Goal: Task Accomplishment & Management: Complete application form

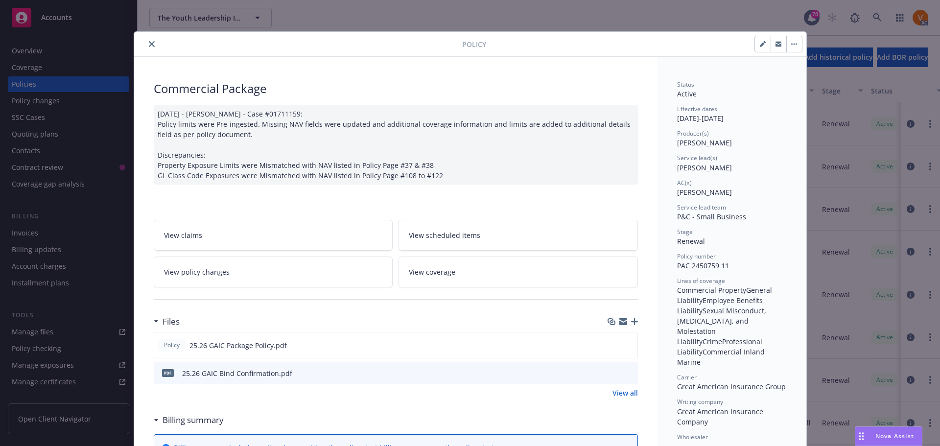
click at [149, 45] on icon "close" at bounding box center [152, 44] width 6 height 6
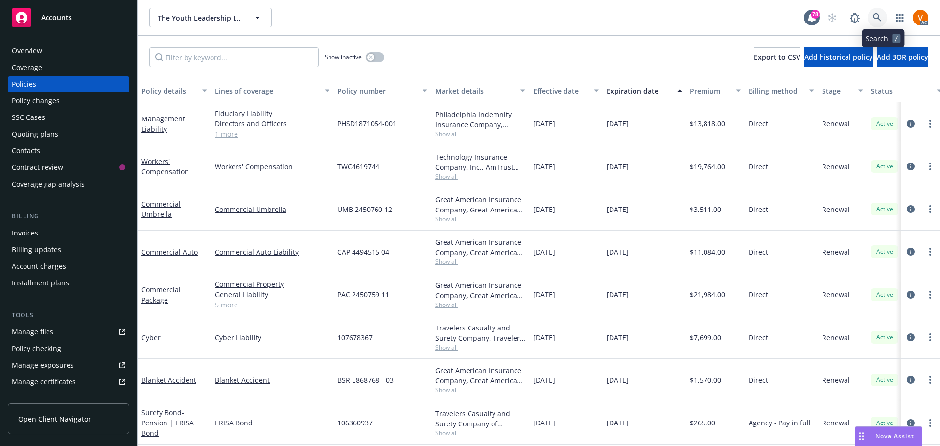
click at [881, 16] on icon at bounding box center [877, 17] width 8 height 8
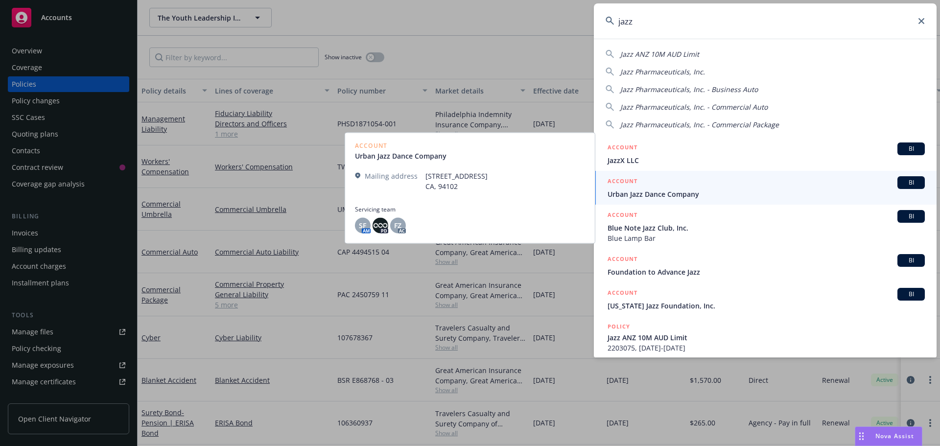
click at [673, 21] on input "jazz" at bounding box center [765, 20] width 343 height 35
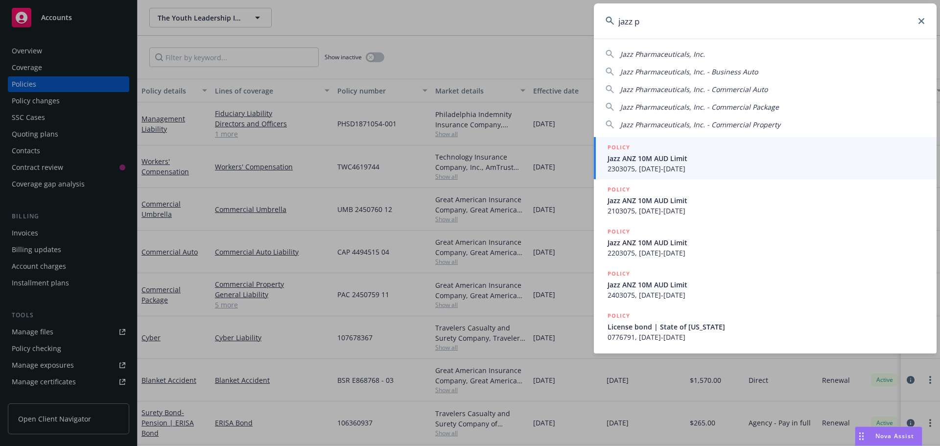
click at [667, 56] on span "Jazz Pharmaceuticals, Inc." at bounding box center [662, 53] width 85 height 9
type input "Jazz Pharmaceuticals, Inc."
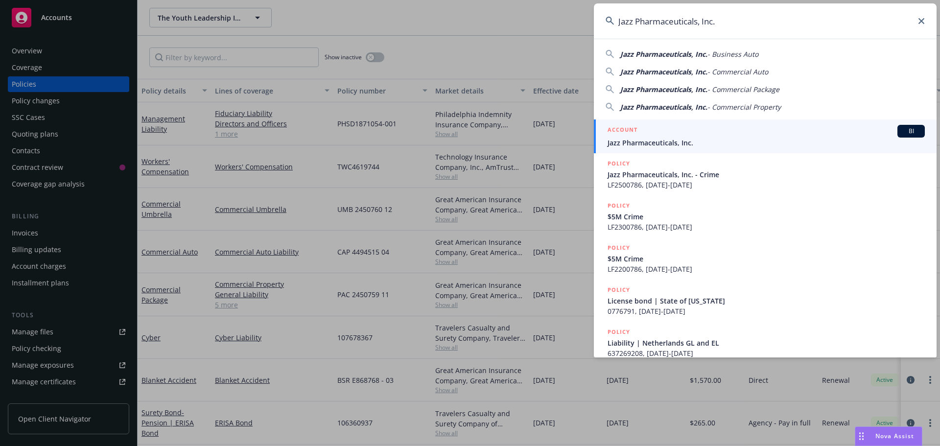
click at [702, 143] on span "Jazz Pharmaceuticals, Inc." at bounding box center [765, 143] width 317 height 10
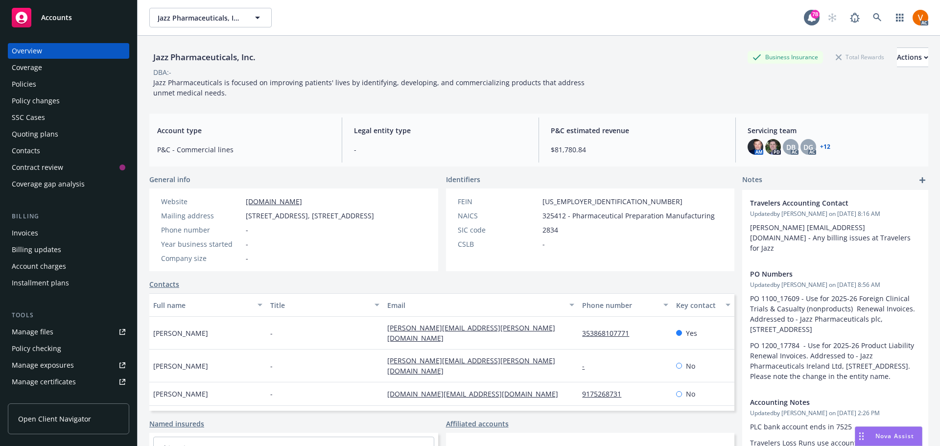
click at [19, 79] on div "Policies" at bounding box center [24, 84] width 24 height 16
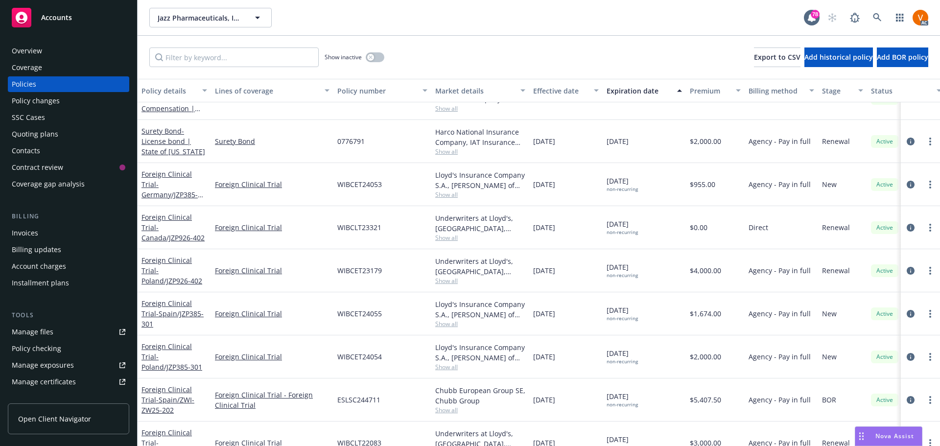
scroll to position [538, 0]
click at [249, 52] on input "Filter by keyword..." at bounding box center [233, 57] width 169 height 20
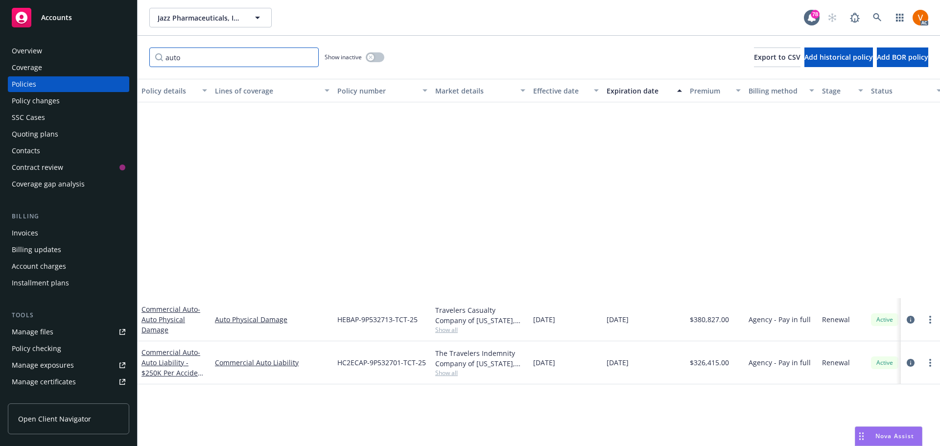
scroll to position [0, 0]
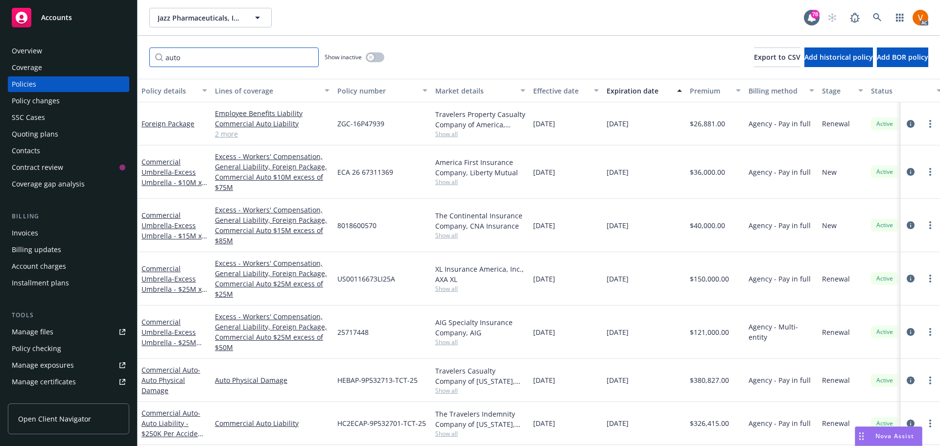
type input "auto"
click at [887, 14] on link at bounding box center [877, 18] width 20 height 20
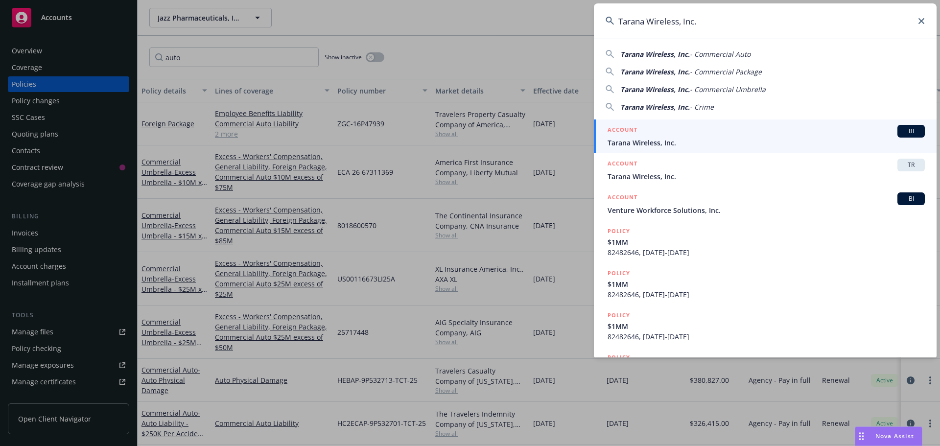
type input "Tarana Wireless, Inc."
click at [700, 135] on div "ACCOUNT BI" at bounding box center [765, 131] width 317 height 13
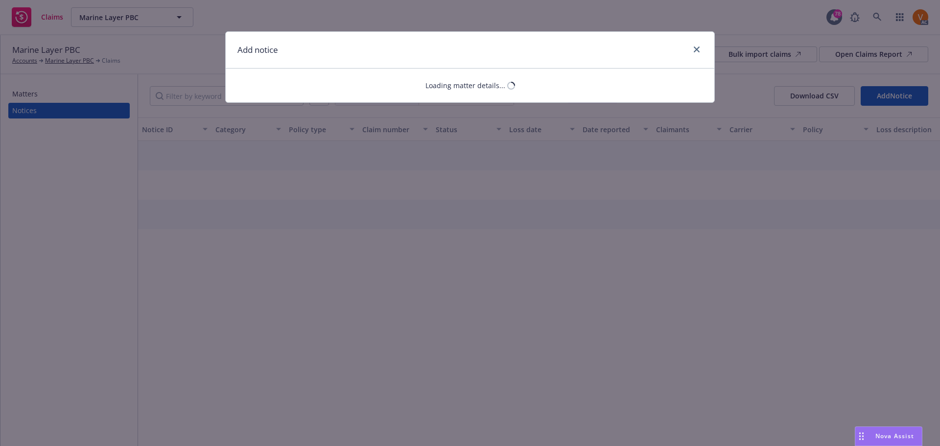
select select "GENERAL_LIABILITY"
select select "open"
select select "CLAIM"
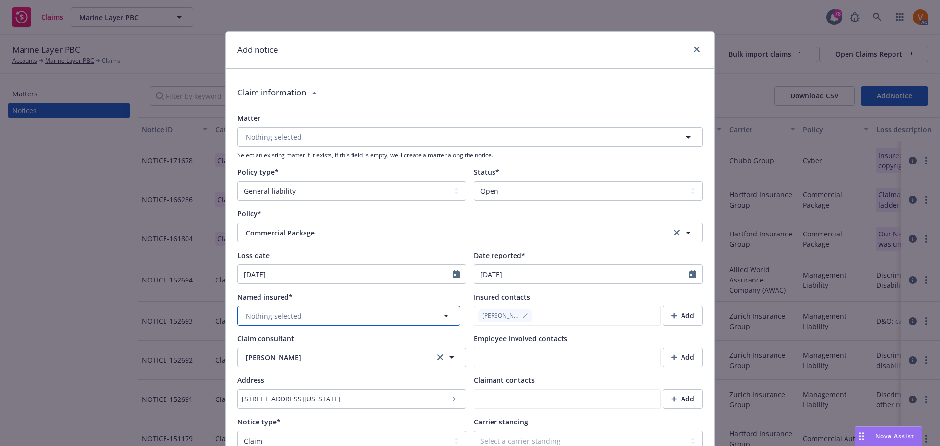
click at [340, 306] on button "Nothing selected" at bounding box center [348, 316] width 223 height 20
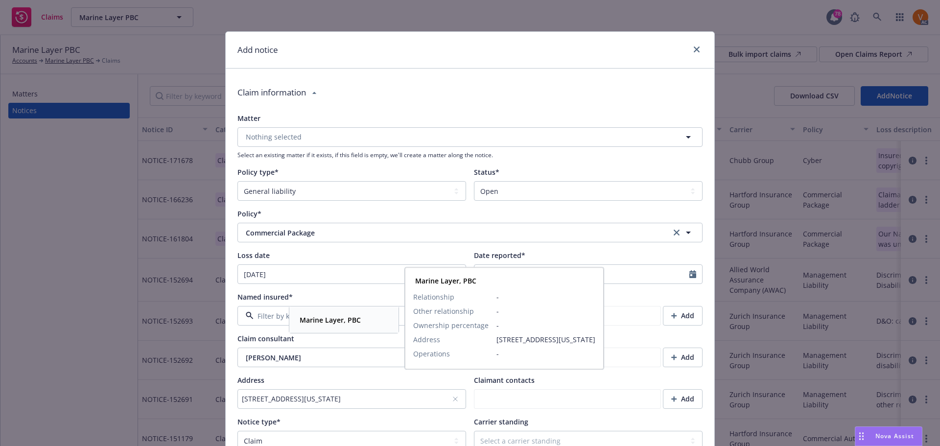
click at [337, 322] on strong "Marine Layer, PBC" at bounding box center [330, 319] width 61 height 9
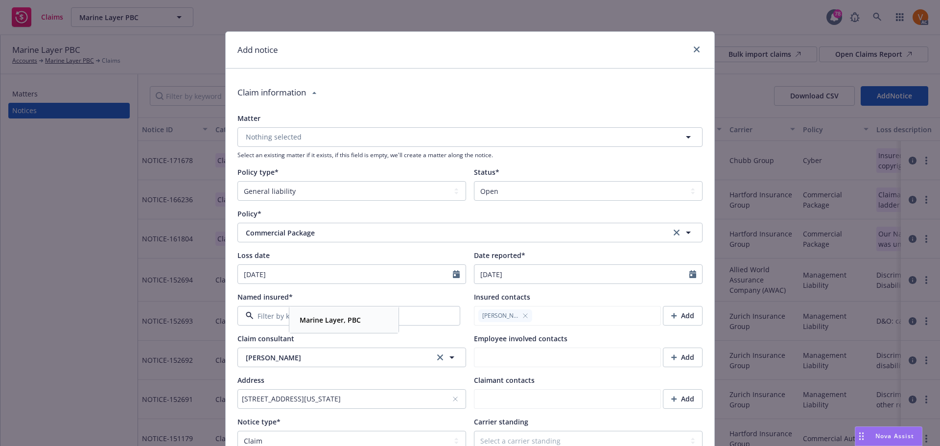
type textarea "x"
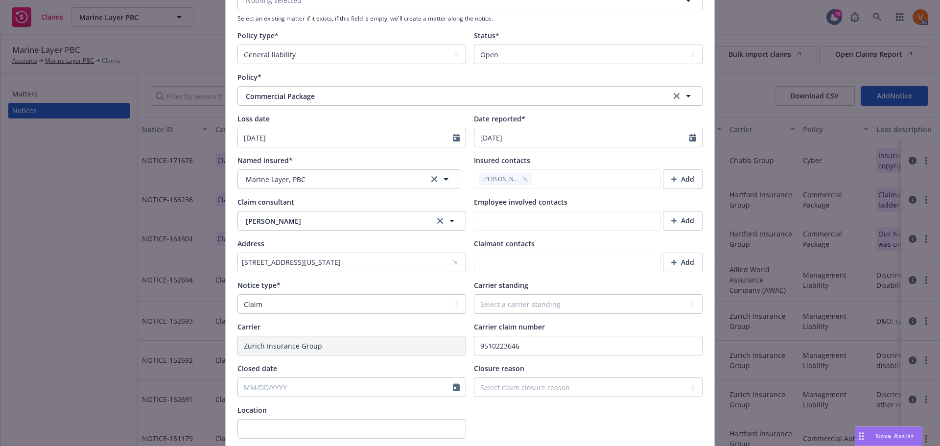
scroll to position [147, 0]
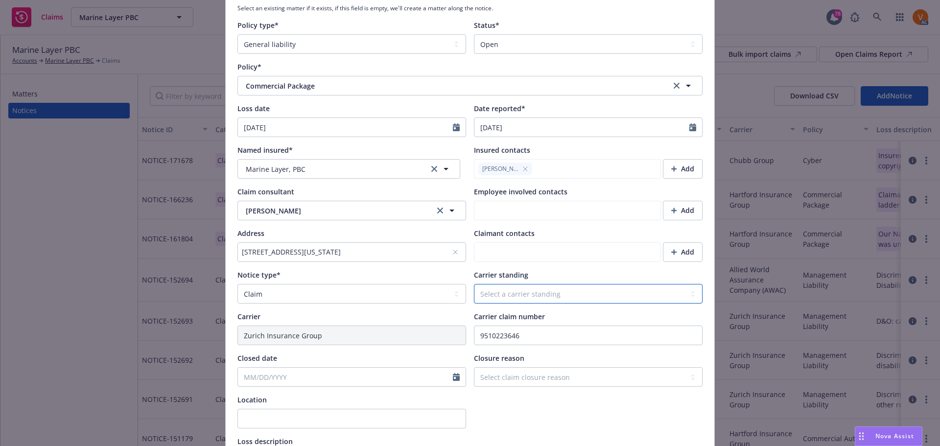
click at [533, 284] on select "Select a carrier standing Closed Not submitted Open Reopened Subrogated Withdra…" at bounding box center [588, 294] width 229 height 20
select select "OPEN"
click at [474, 284] on select "Select a carrier standing Closed Not submitted Open Reopened Subrogated Withdra…" at bounding box center [588, 294] width 229 height 20
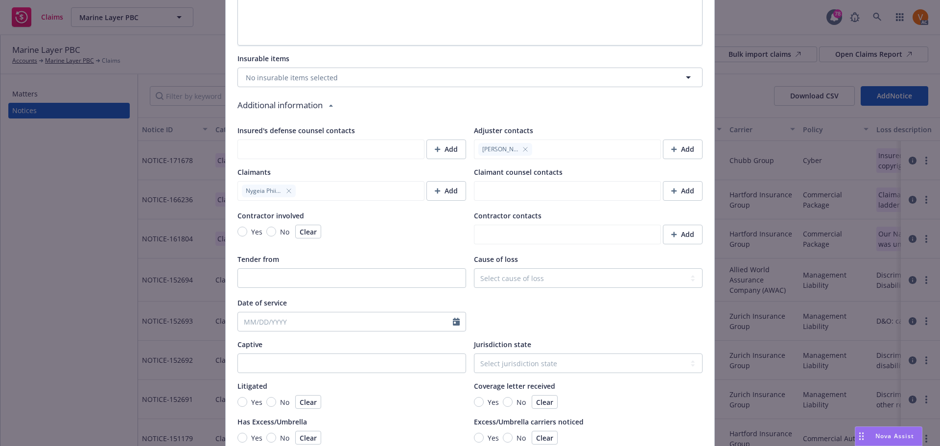
scroll to position [753, 0]
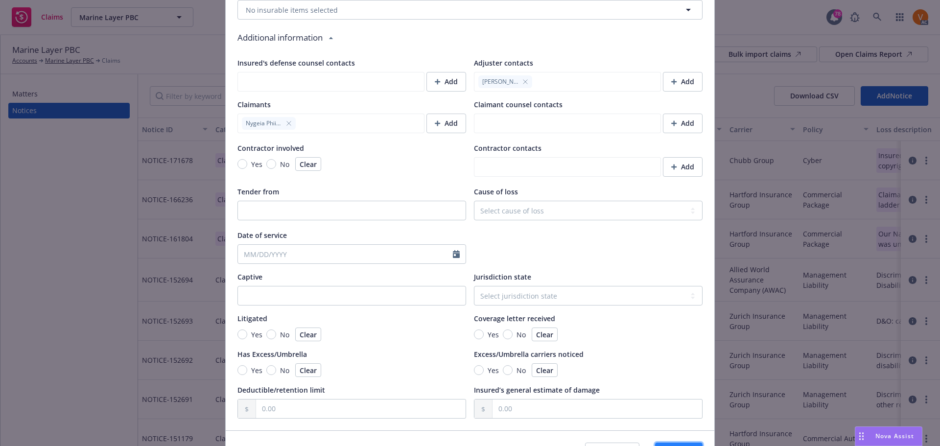
click at [689, 443] on button "Save" at bounding box center [678, 453] width 47 height 20
type textarea "x"
